Goal: Find contact information: Find contact information

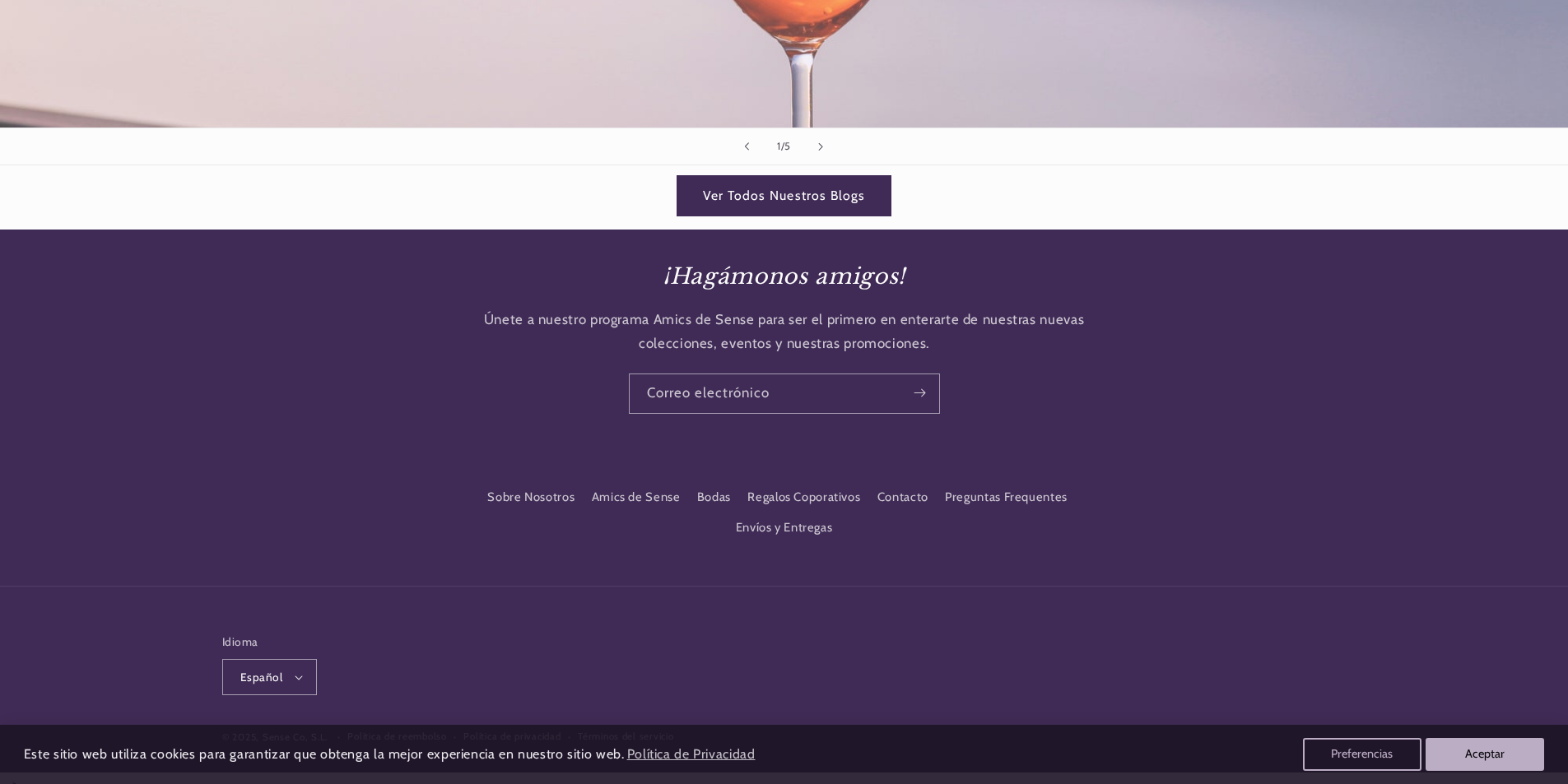
scroll to position [2361, 0]
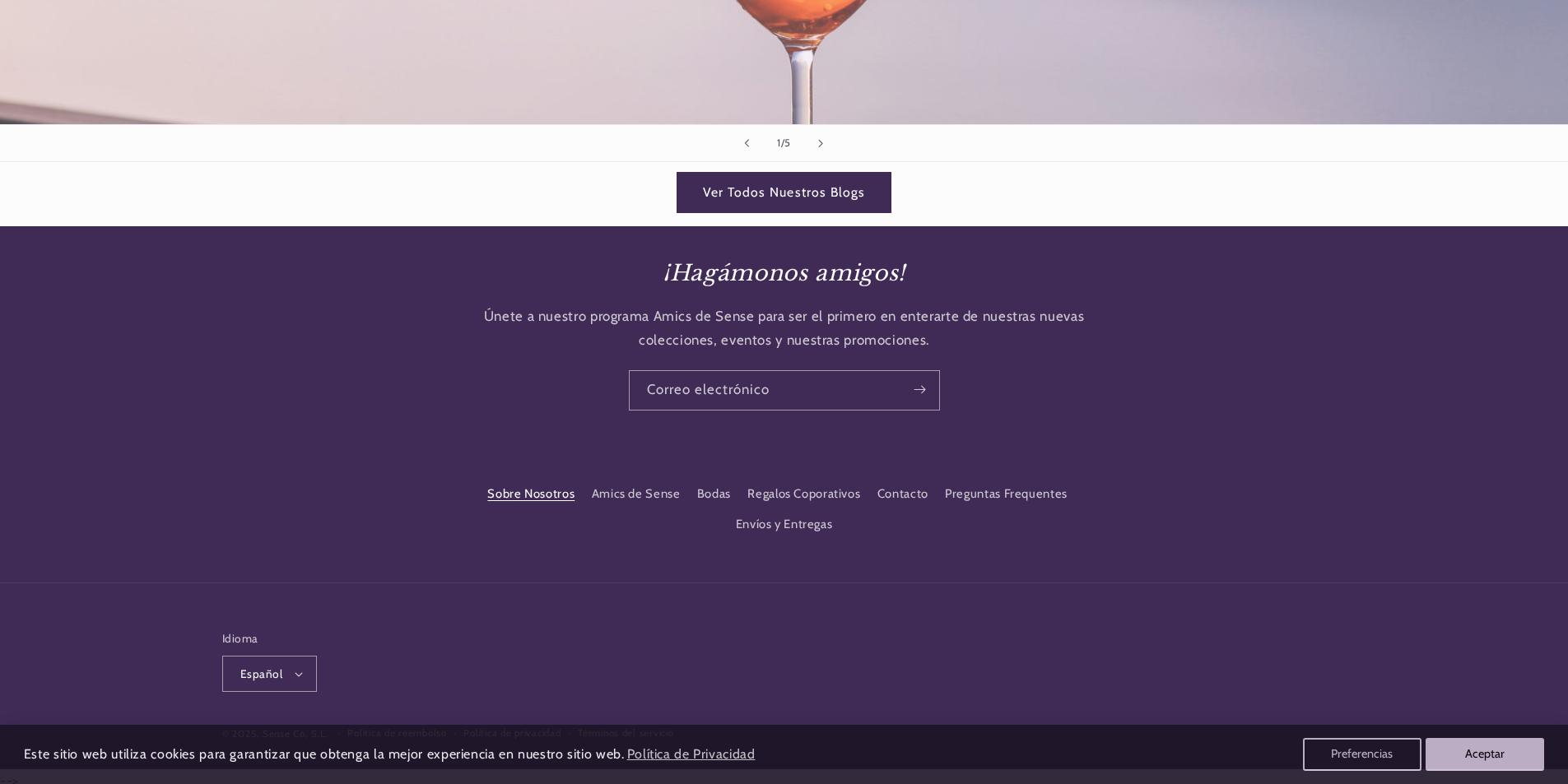
click at [514, 488] on link "Sobre Nosotros" at bounding box center [530, 497] width 87 height 25
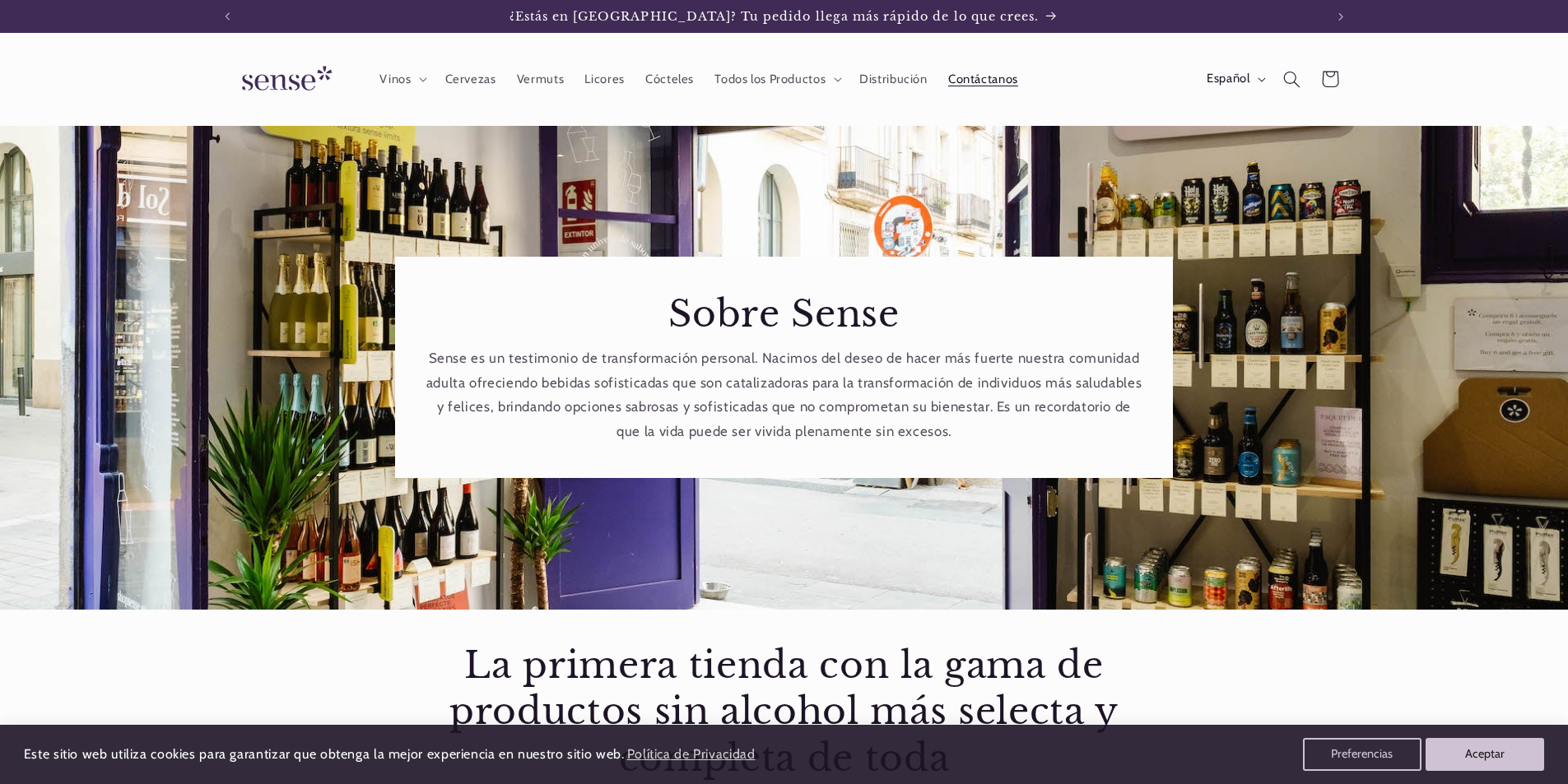
click at [973, 74] on span "Contáctanos" at bounding box center [982, 79] width 70 height 16
